Goal: Task Accomplishment & Management: Use online tool/utility

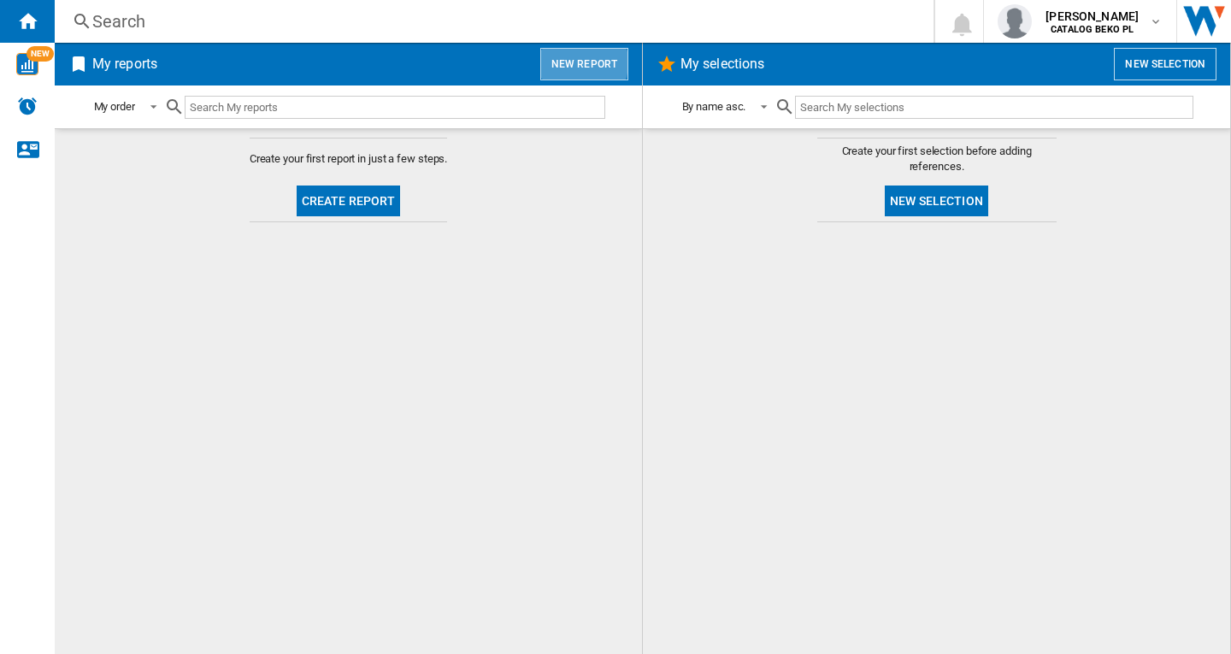
click at [571, 62] on button "New report" at bounding box center [584, 64] width 88 height 32
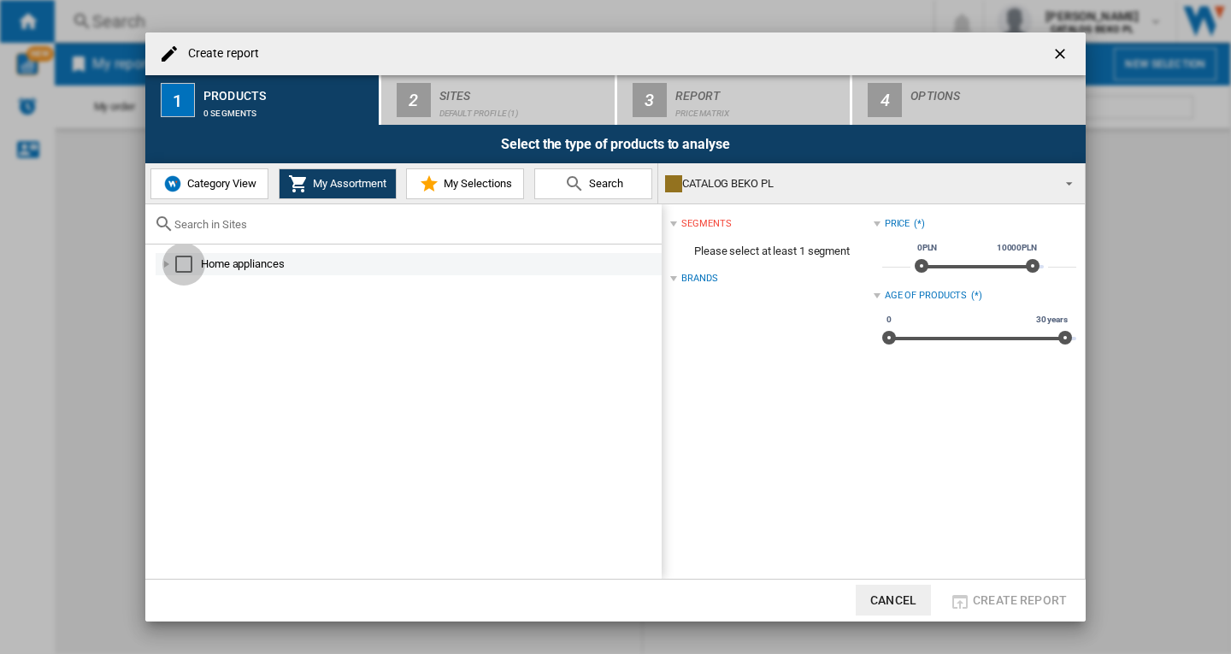
click at [180, 268] on div "Select" at bounding box center [183, 264] width 17 height 17
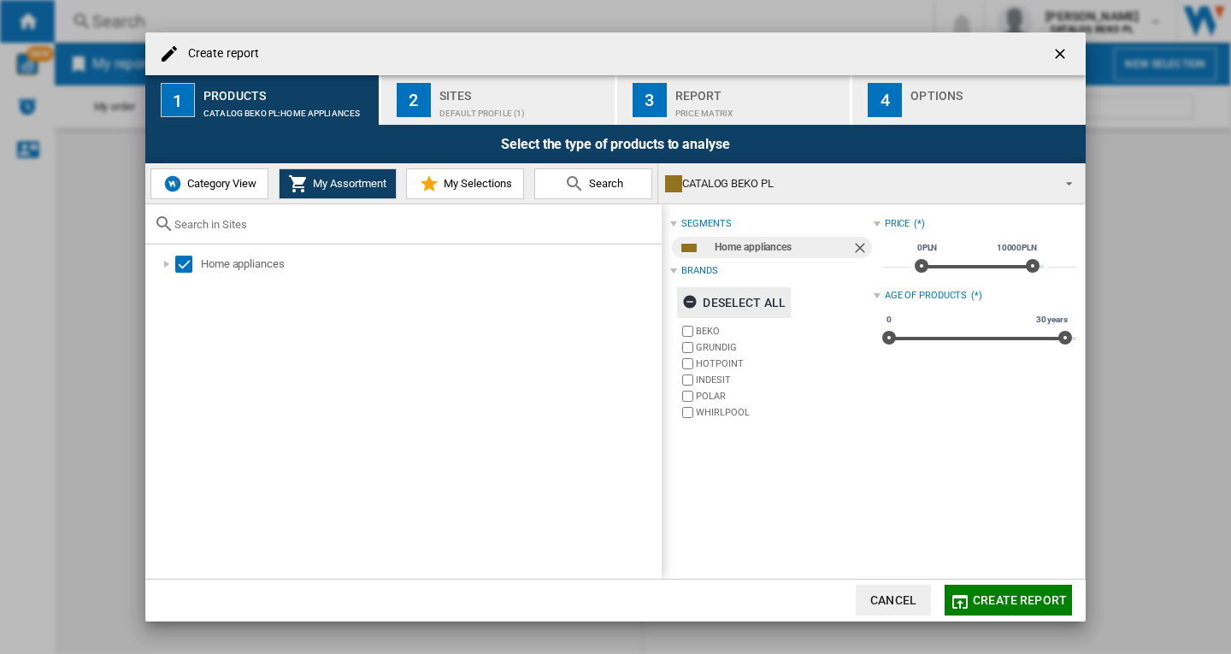
click at [744, 303] on div "Deselect all" at bounding box center [733, 302] width 103 height 31
click at [966, 599] on md-icon "button" at bounding box center [960, 602] width 21 height 21
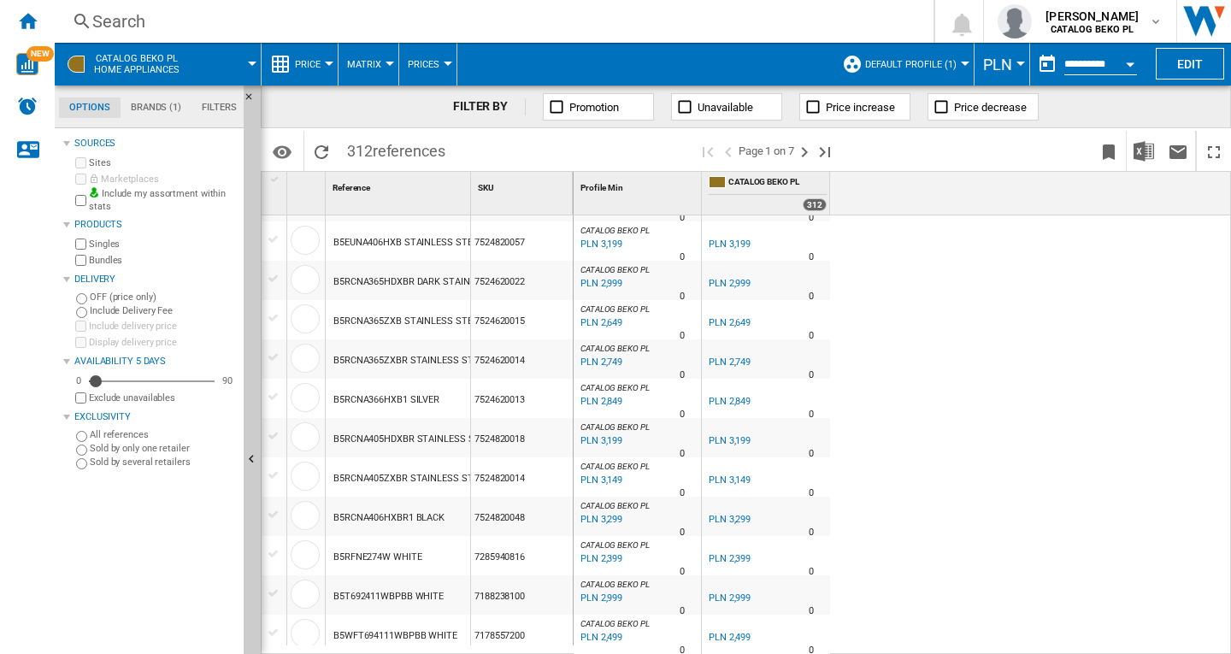
scroll to position [855, 0]
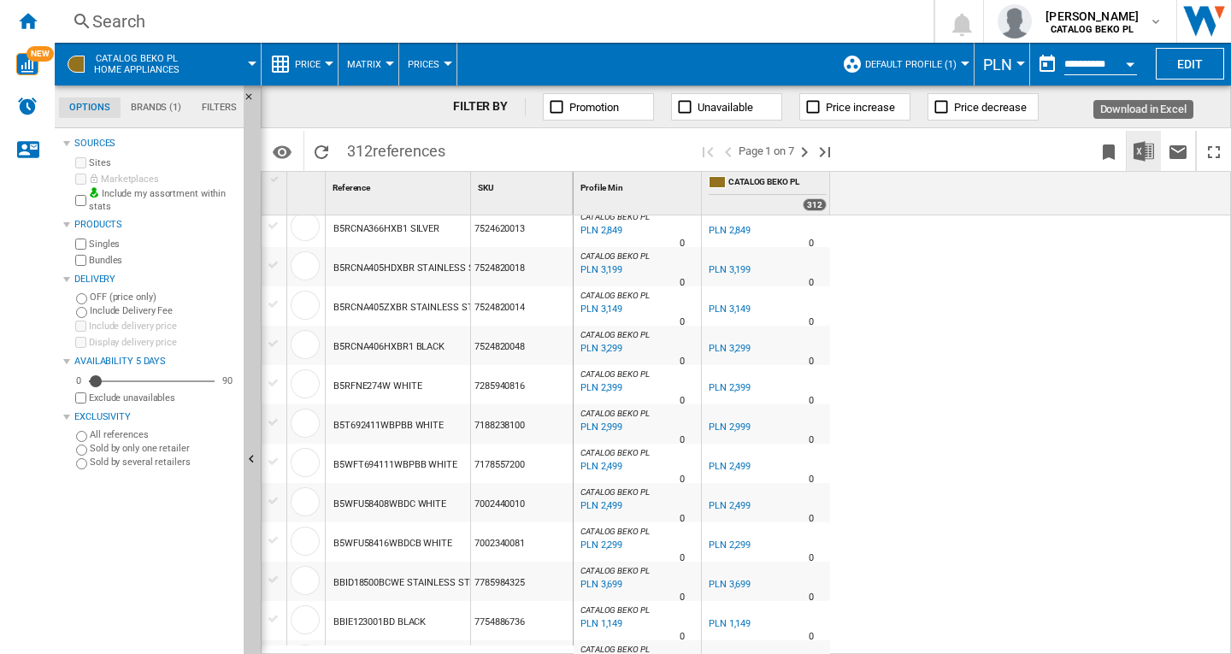
click at [1147, 149] on img "Download in Excel" at bounding box center [1144, 151] width 21 height 21
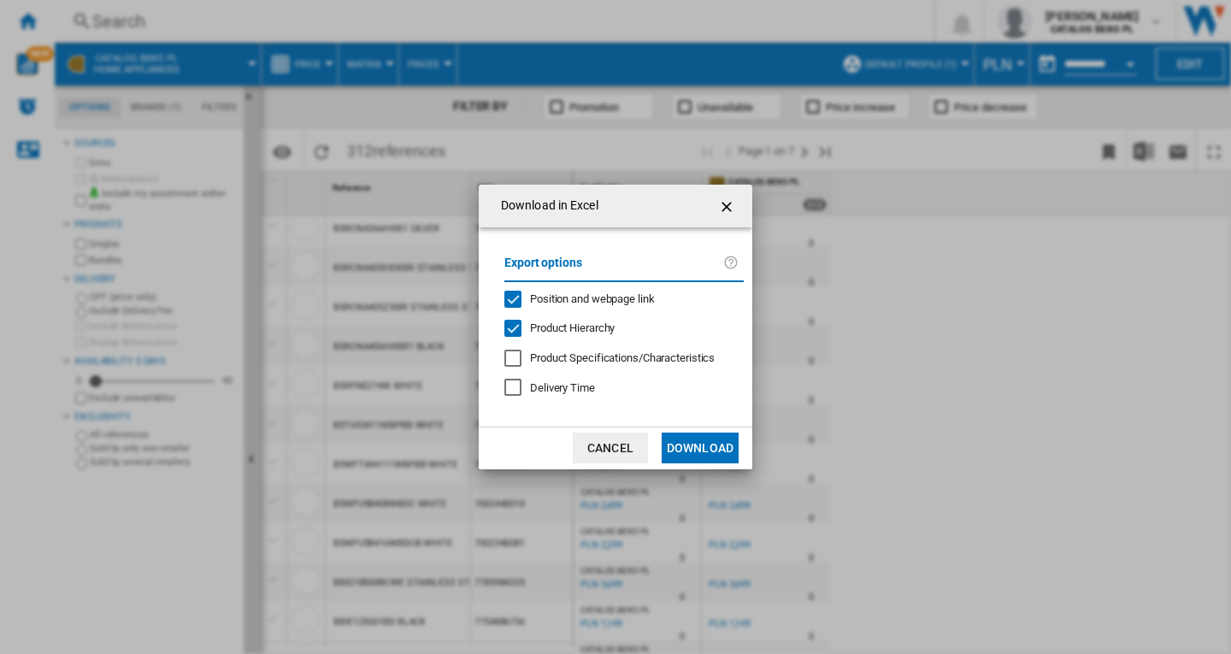
click at [704, 451] on button "Download" at bounding box center [700, 448] width 77 height 31
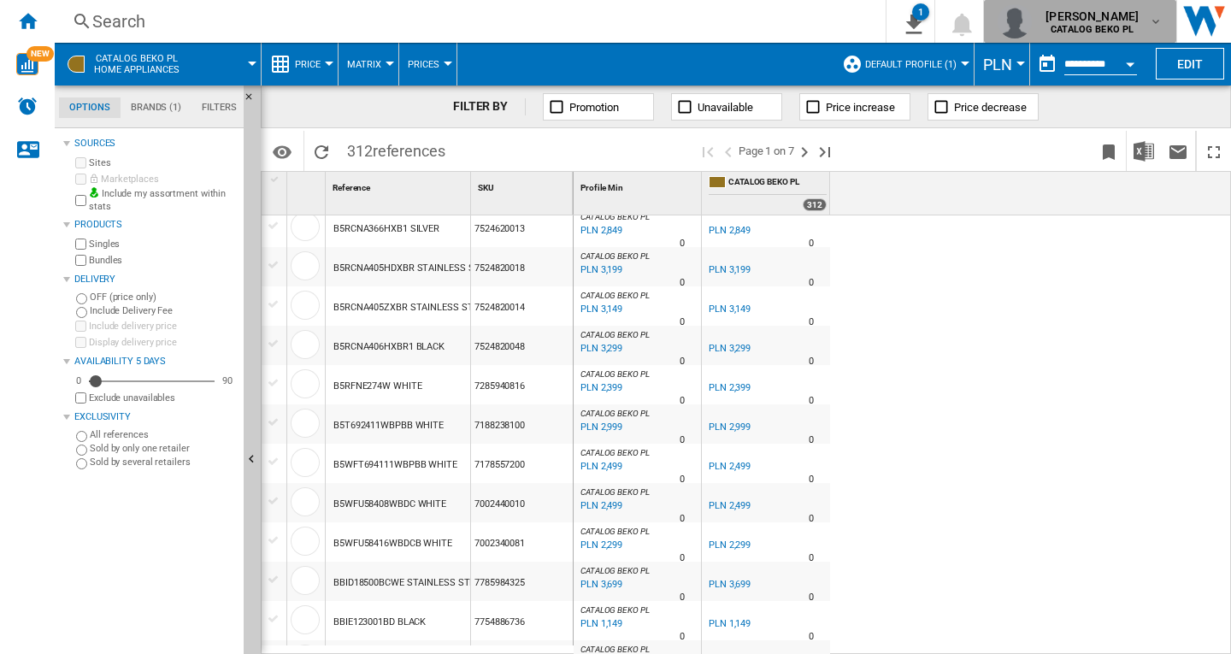
click at [1104, 16] on span "[PERSON_NAME]" at bounding box center [1092, 16] width 93 height 17
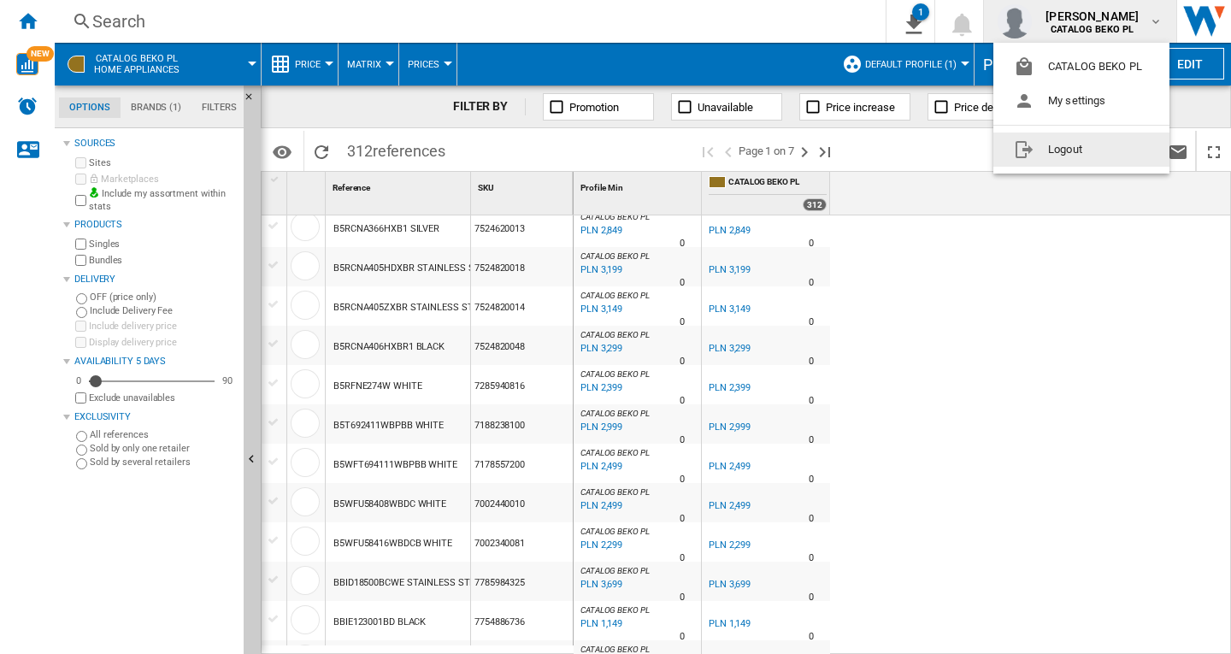
click at [1054, 145] on button "Logout" at bounding box center [1081, 150] width 176 height 34
